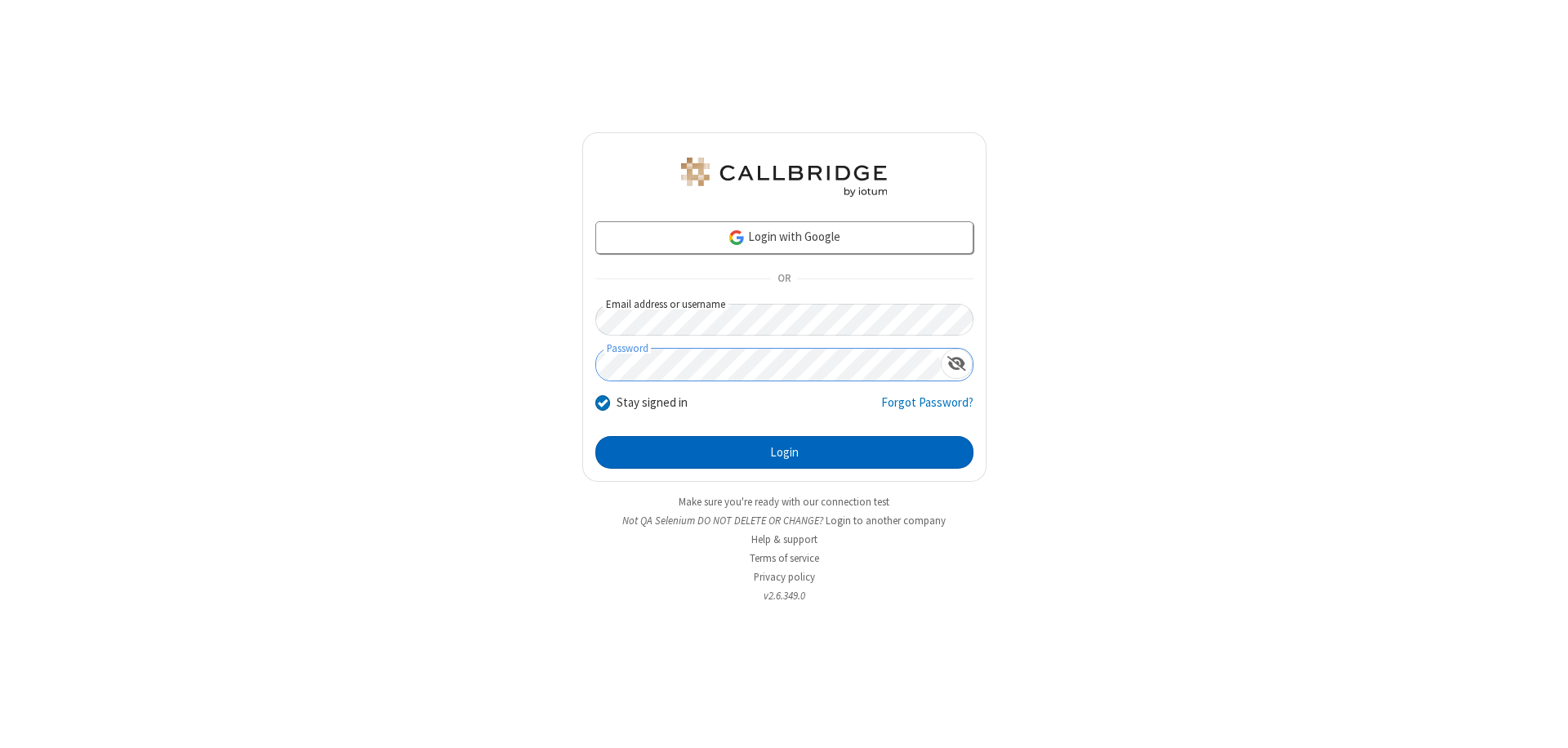
click at [784, 452] on button "Login" at bounding box center [784, 452] width 378 height 33
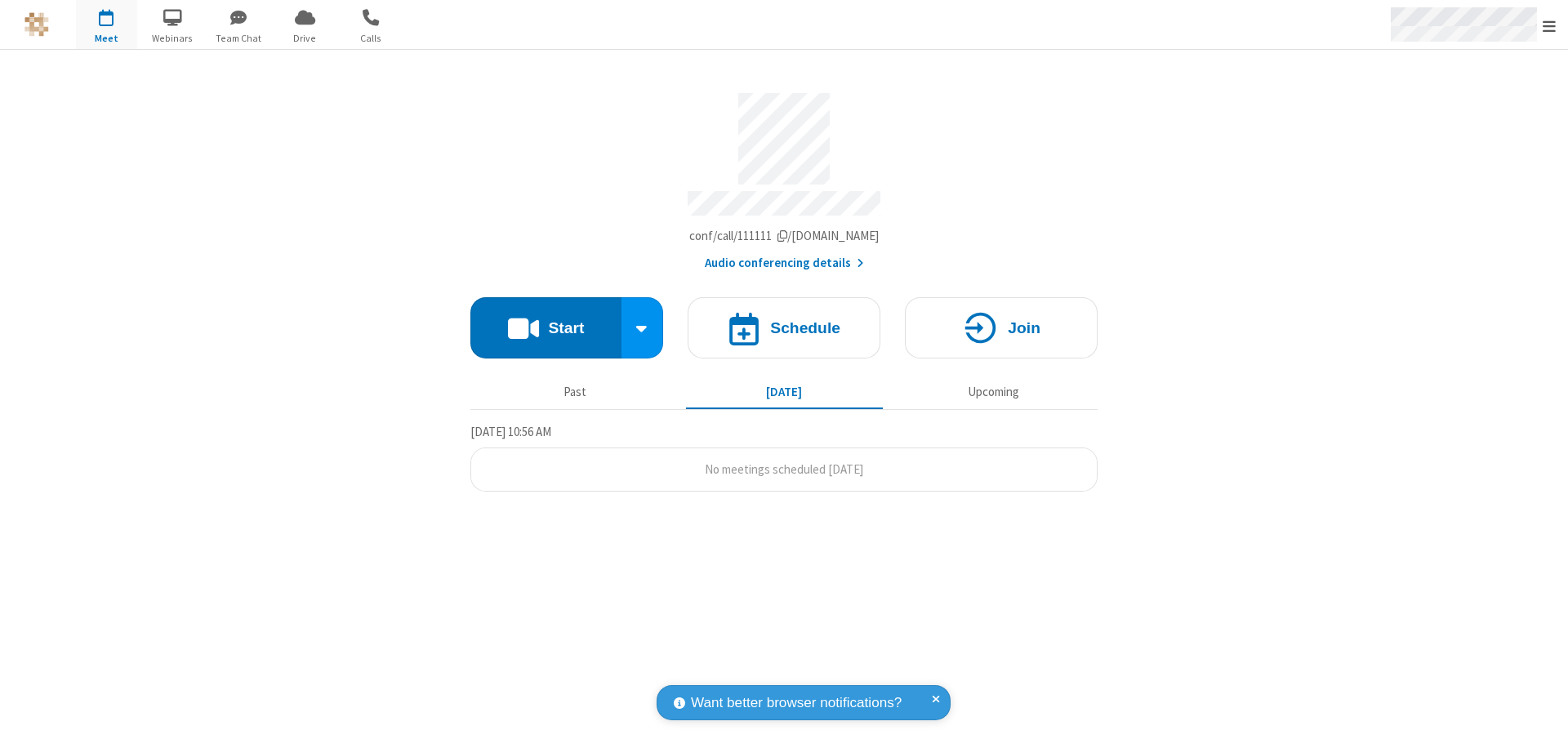
click at [1549, 25] on span "Open menu" at bounding box center [1549, 26] width 13 height 16
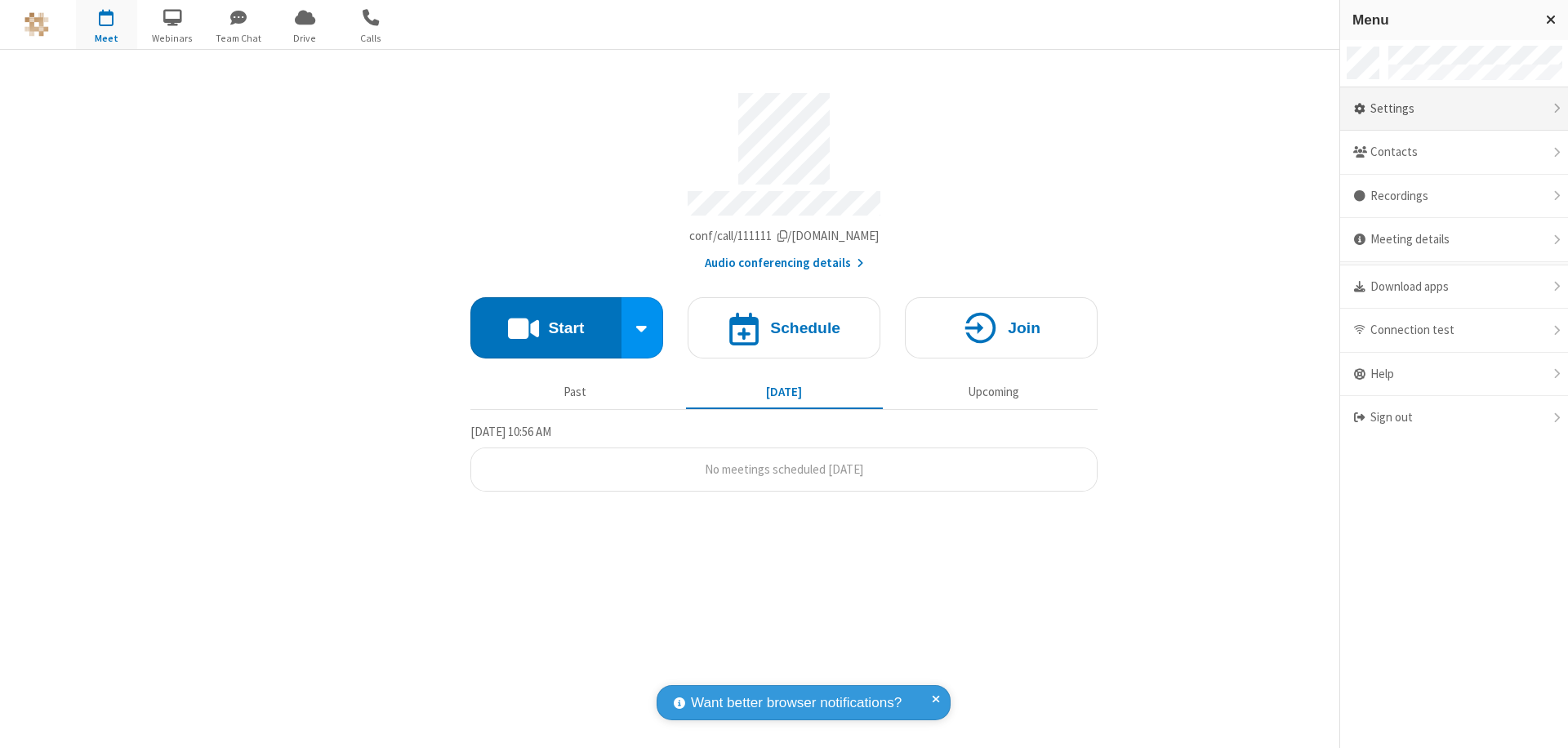
click at [1454, 108] on div "Settings" at bounding box center [1454, 109] width 228 height 44
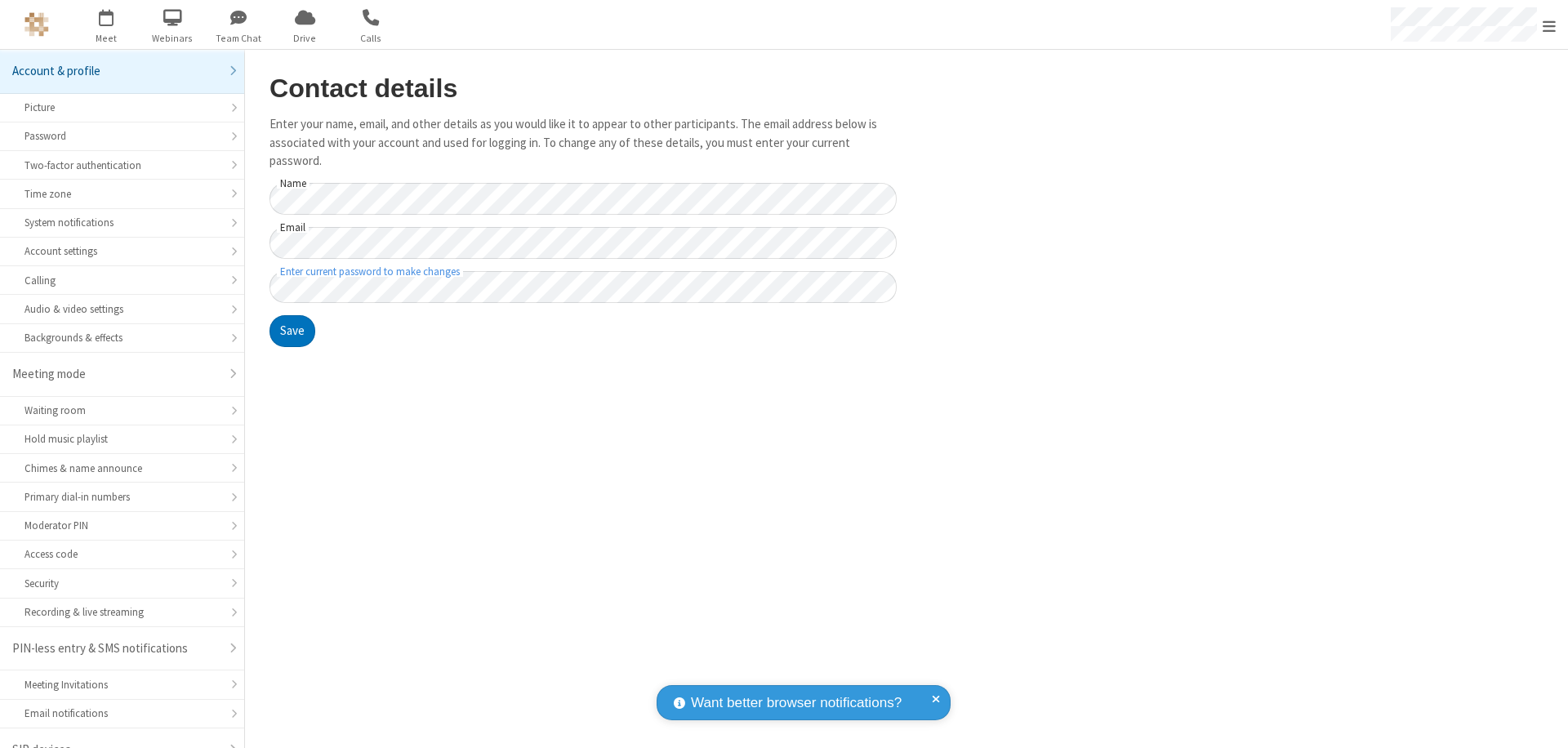
scroll to position [23, 0]
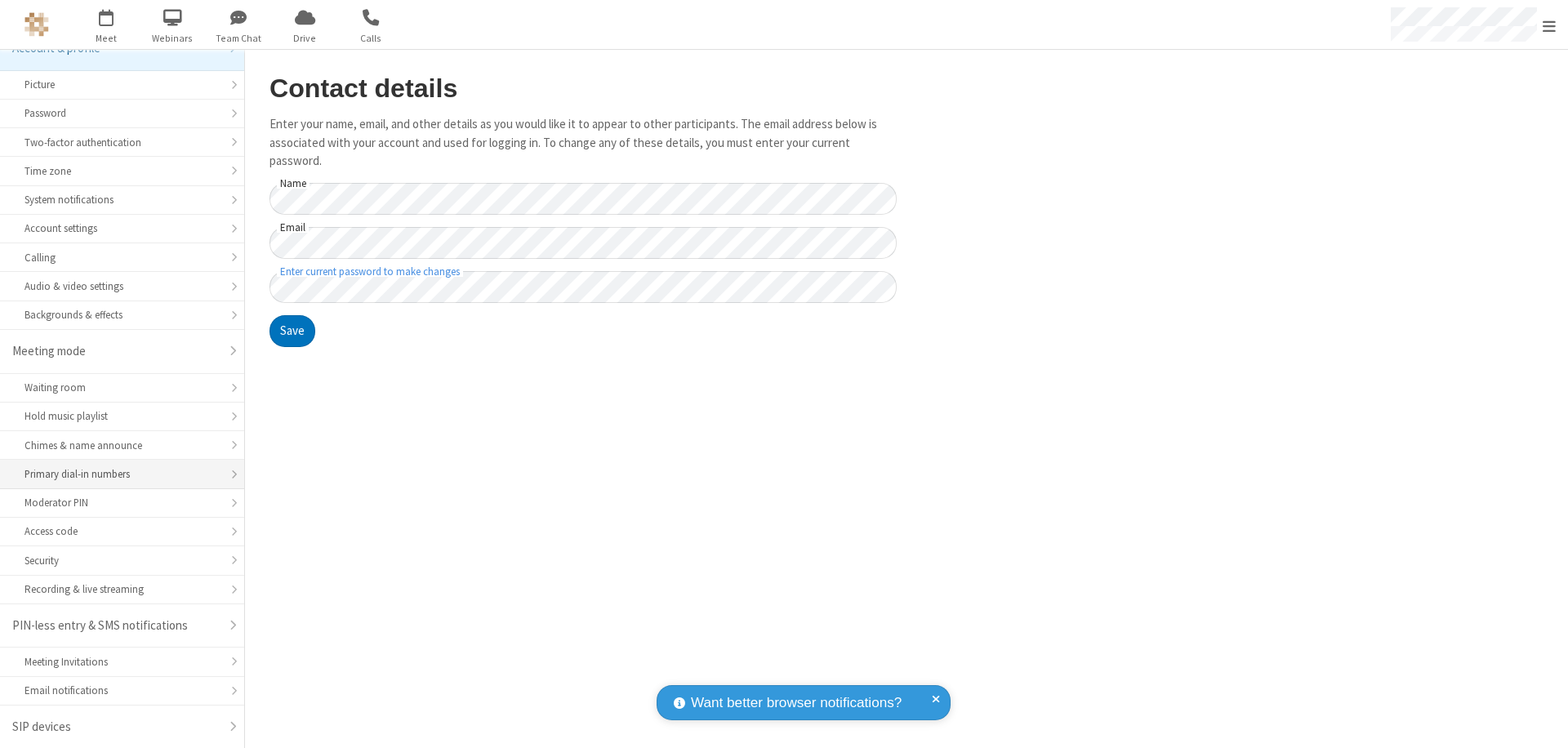
click at [116, 474] on div "Primary dial-in numbers" at bounding box center [123, 473] width 196 height 15
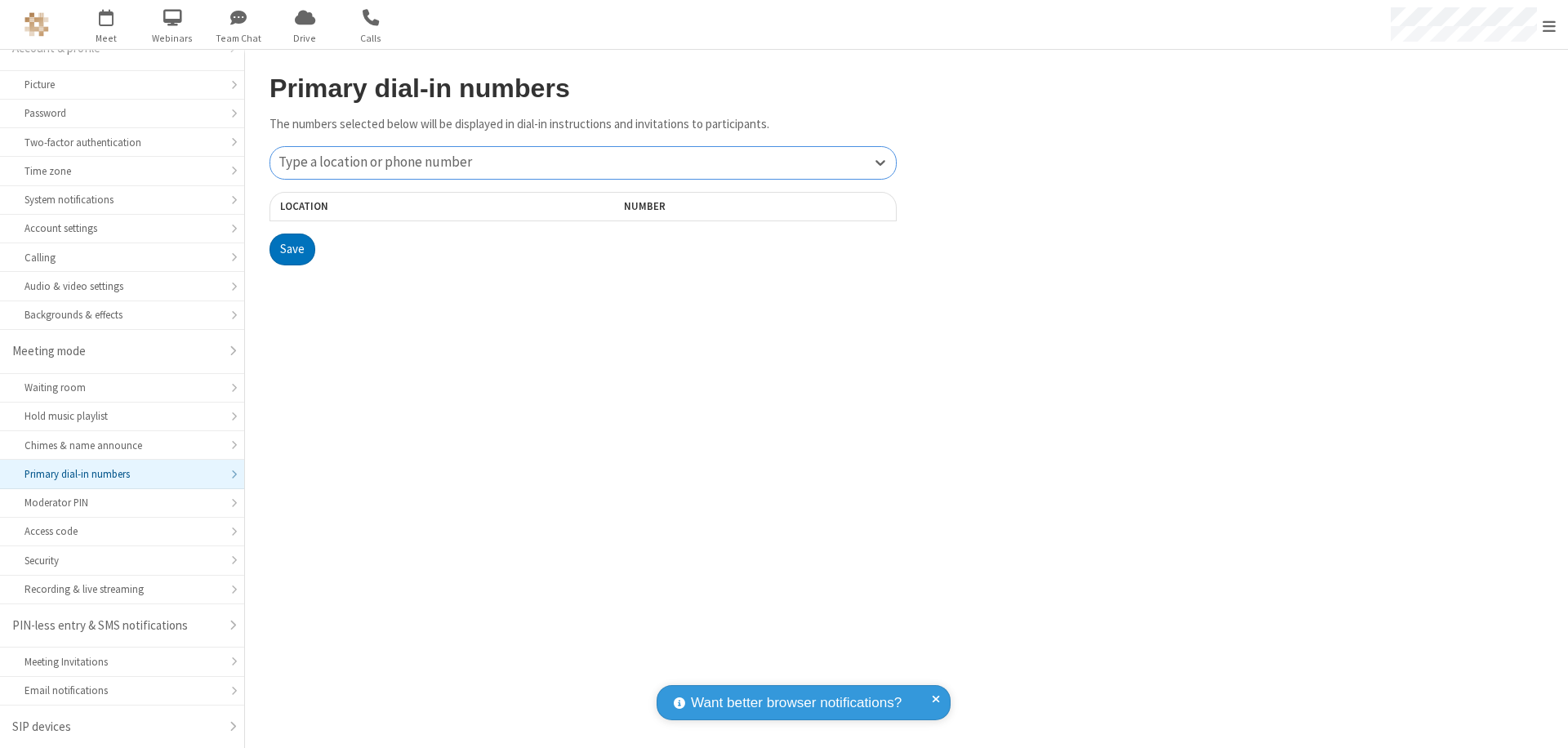
click at [583, 163] on div "Type a location or phone number" at bounding box center [583, 163] width 626 height 32
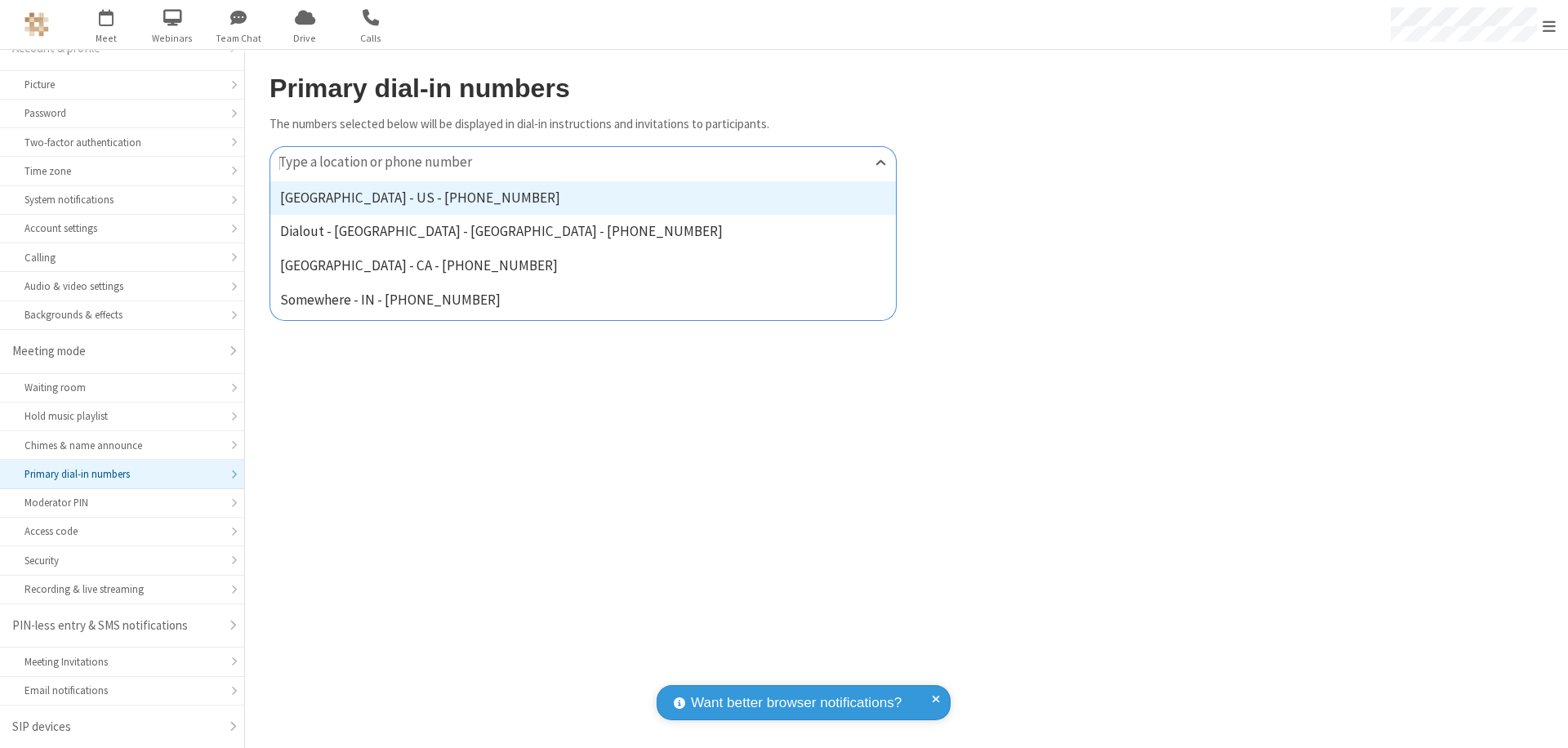
type input "[PHONE_NUMBER]"
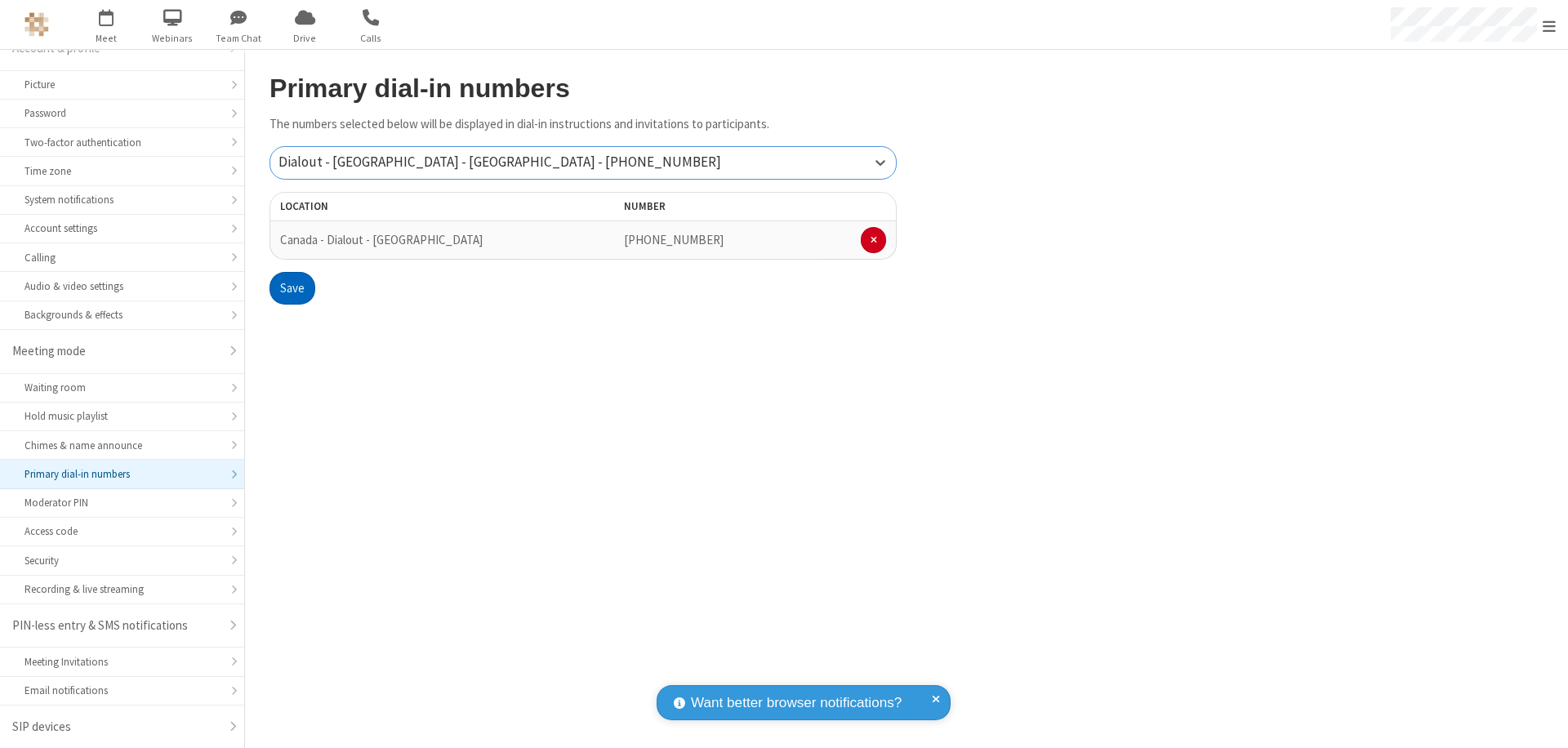
click at [292, 288] on button "Save" at bounding box center [292, 288] width 45 height 33
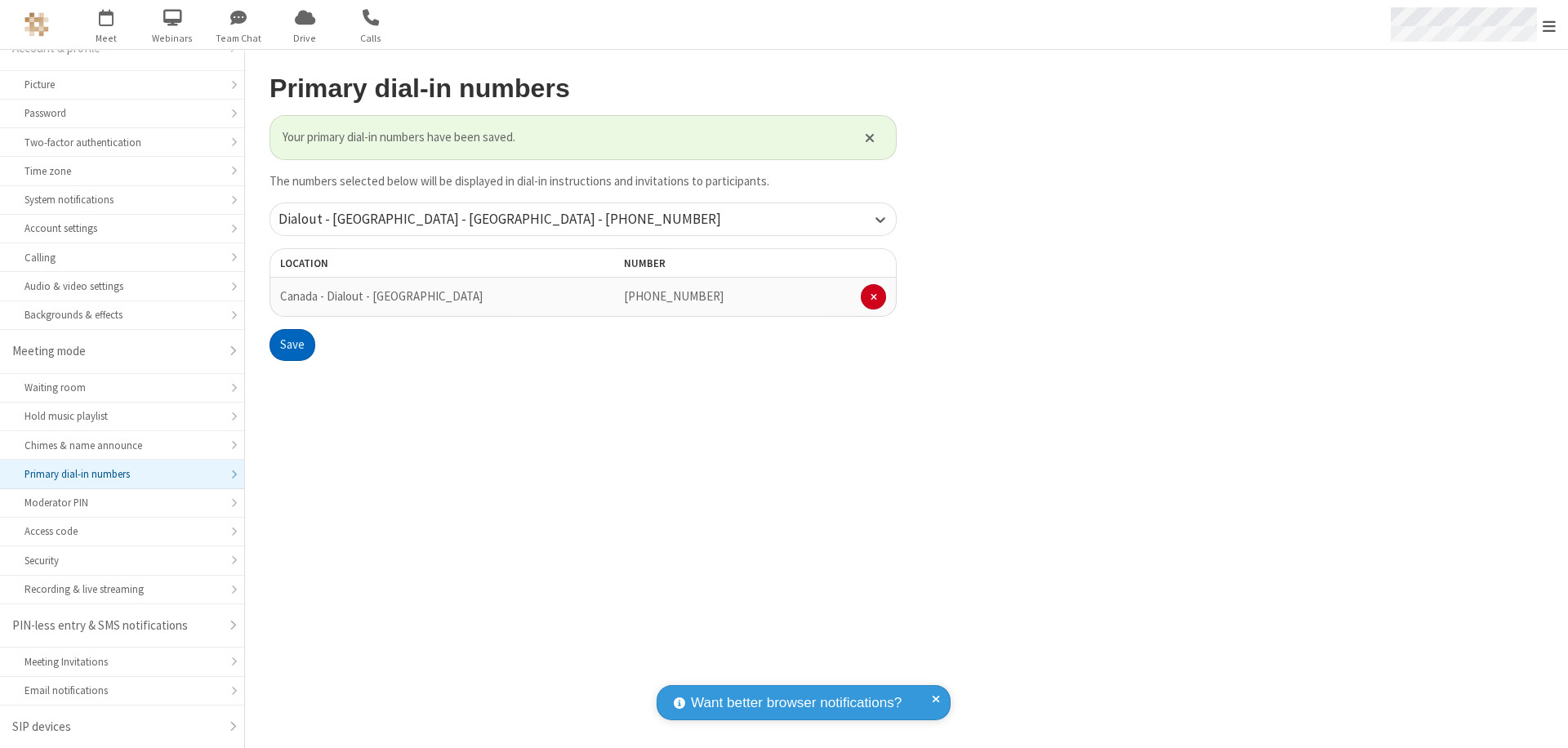
click at [1549, 25] on span "Open menu" at bounding box center [1549, 26] width 13 height 16
